Goal: Task Accomplishment & Management: Use online tool/utility

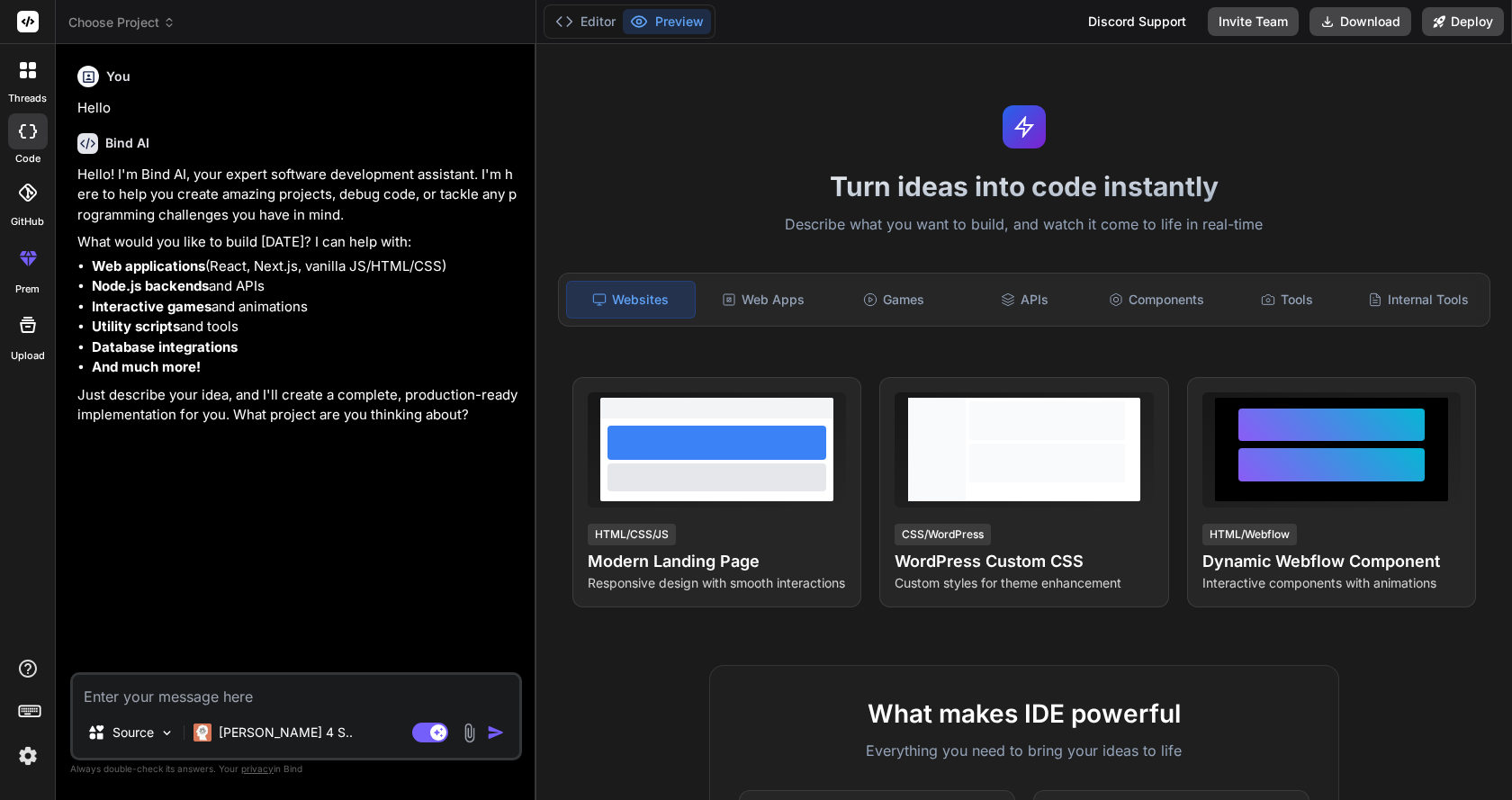
type textarea "x"
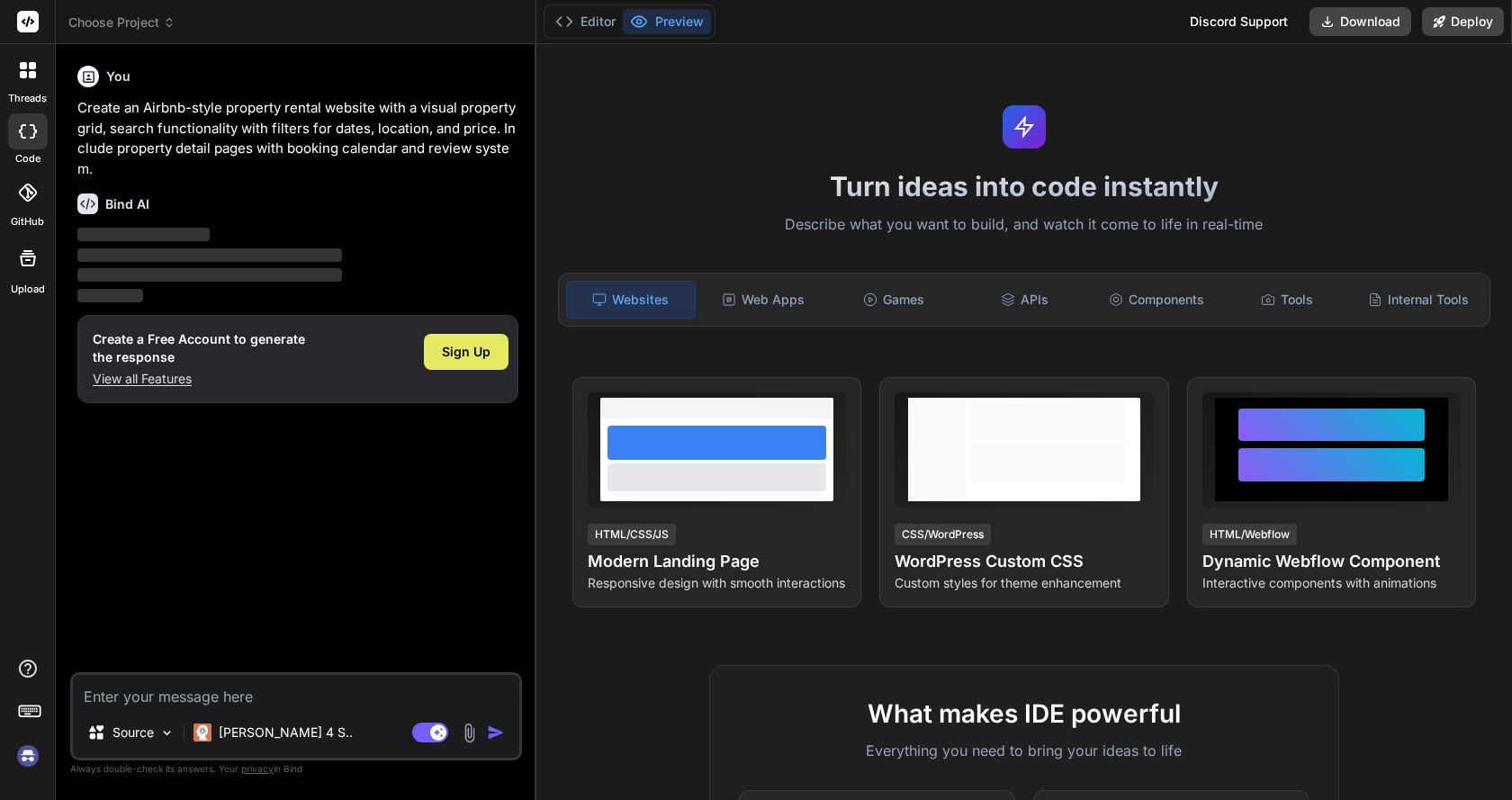
click at [472, 348] on span "Sign Up" at bounding box center [466, 351] width 48 height 18
click at [26, 143] on div at bounding box center [27, 130] width 40 height 36
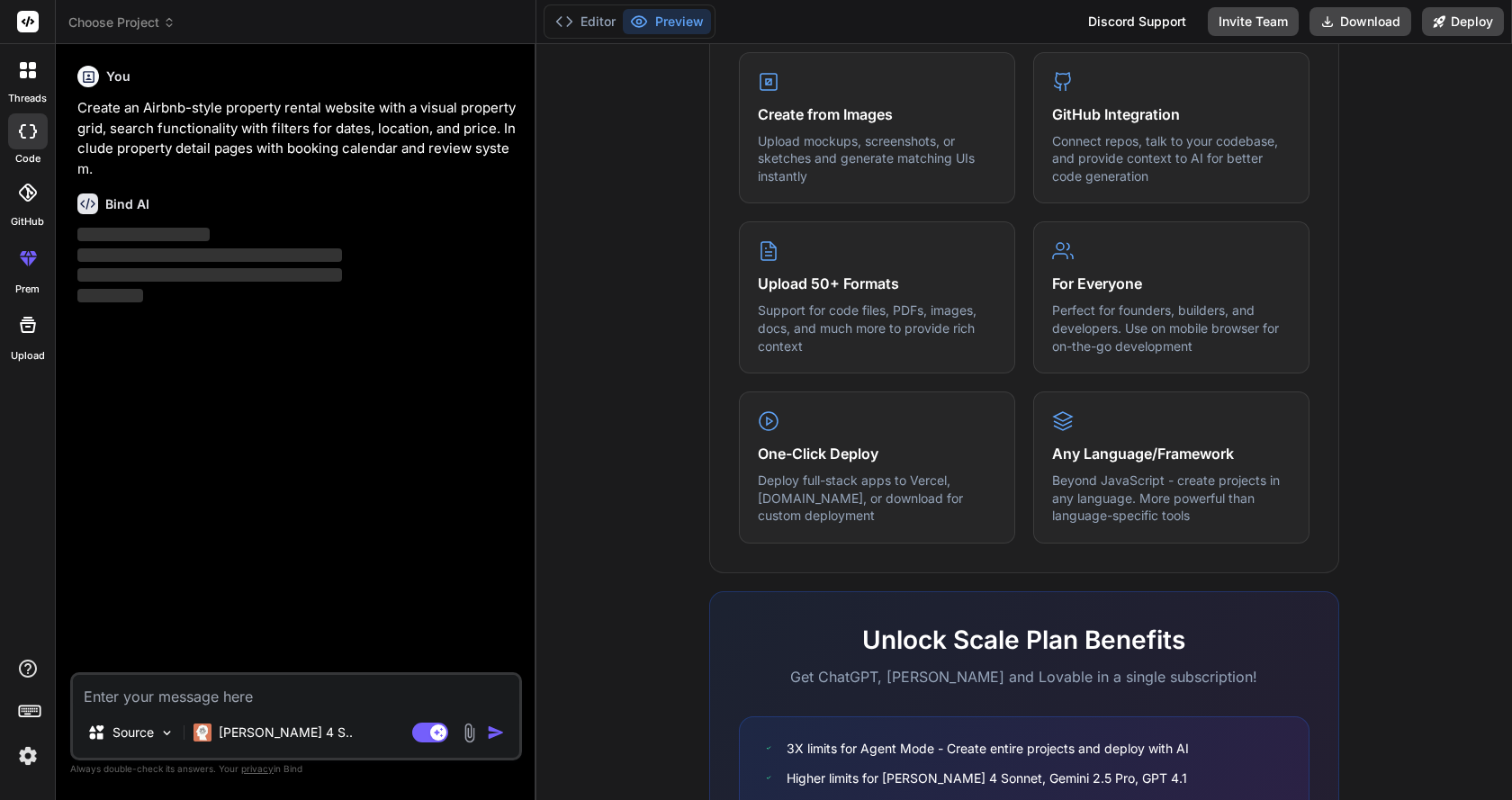
scroll to position [899, 0]
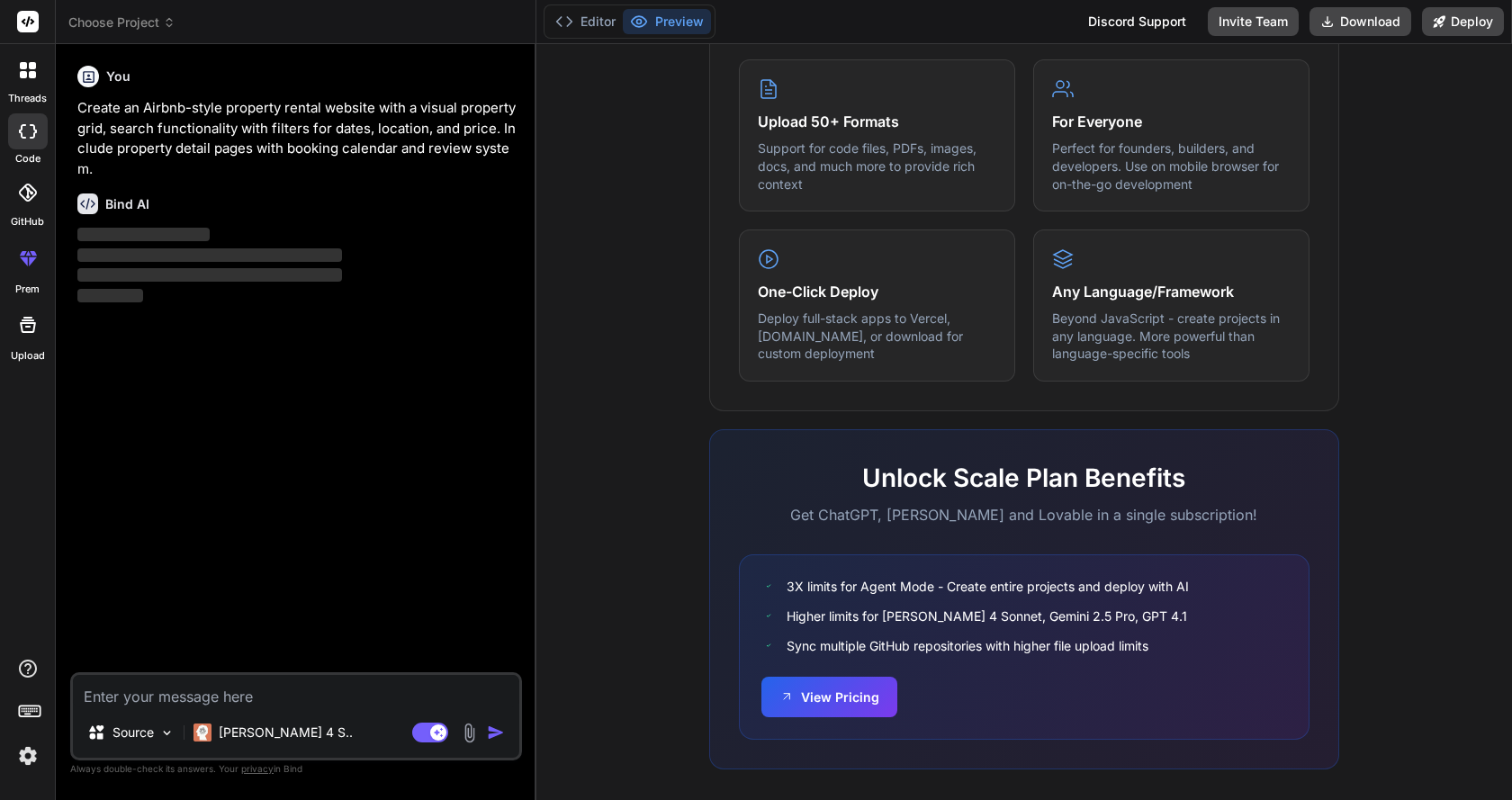
click at [15, 212] on div "GitHub" at bounding box center [27, 198] width 55 height 64
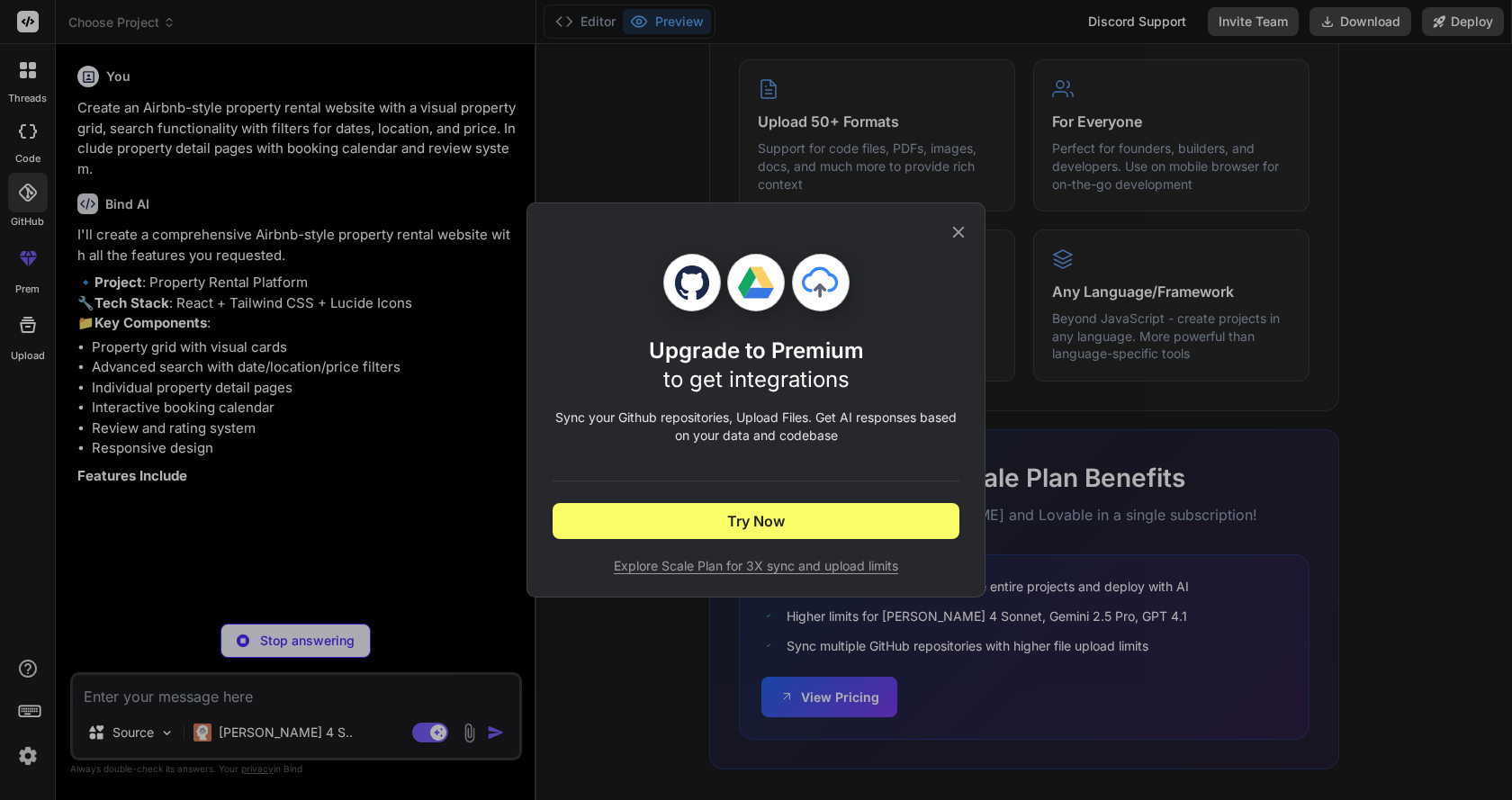
click at [951, 225] on icon at bounding box center [958, 232] width 20 height 20
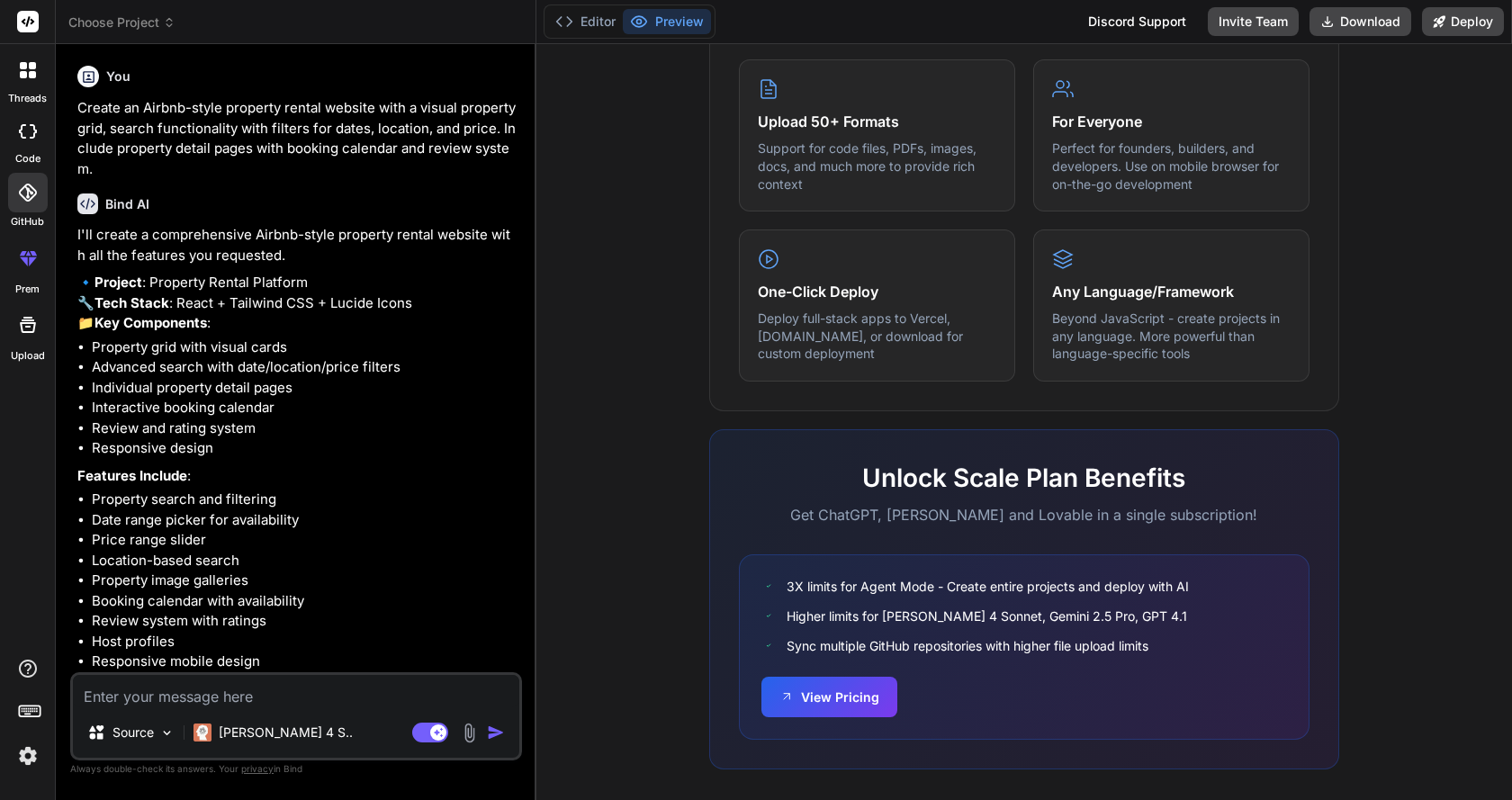
type textarea "x"
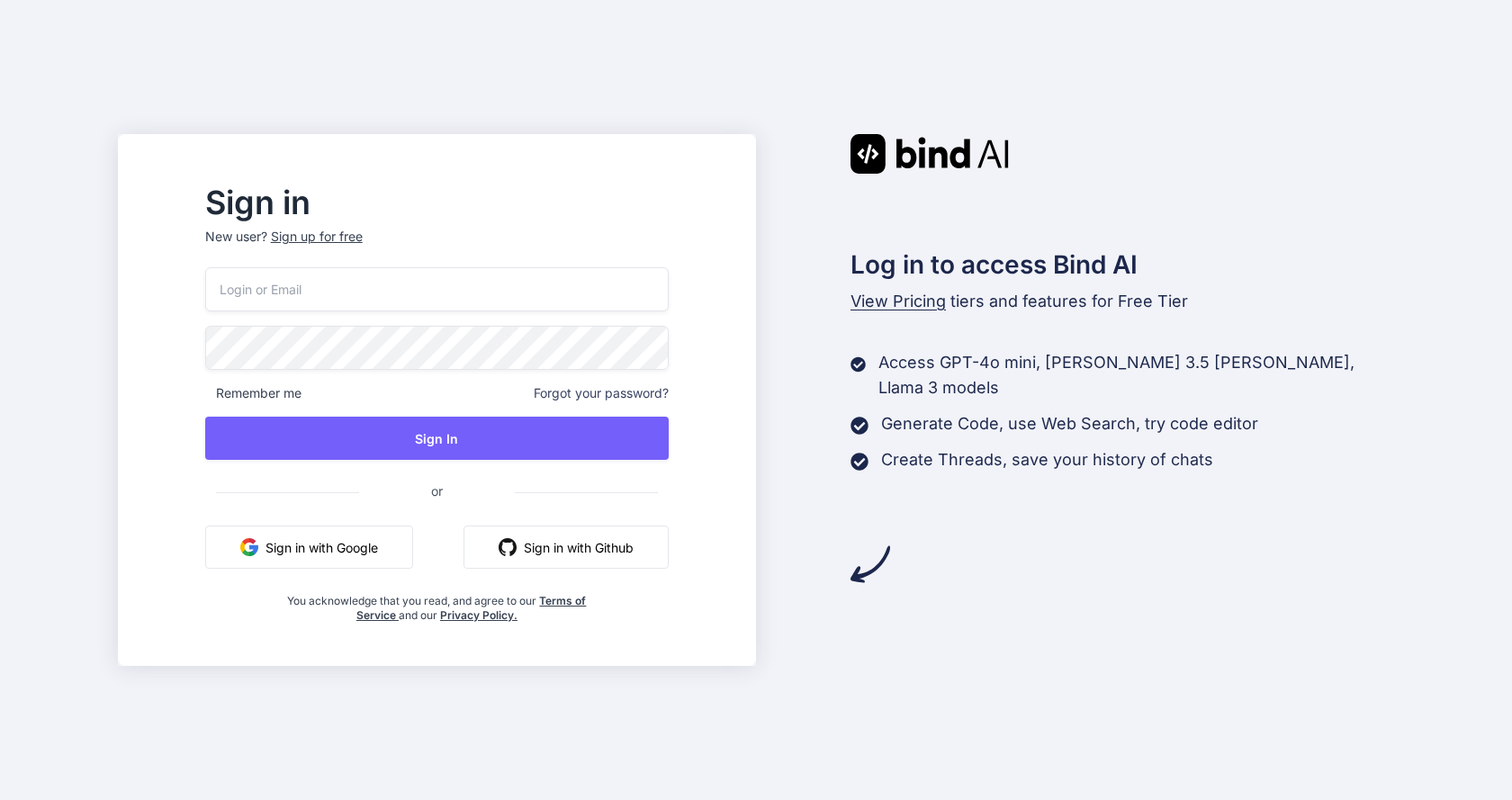
click at [410, 528] on button "Sign in with Google" at bounding box center [309, 547] width 207 height 43
